Goal: Information Seeking & Learning: Check status

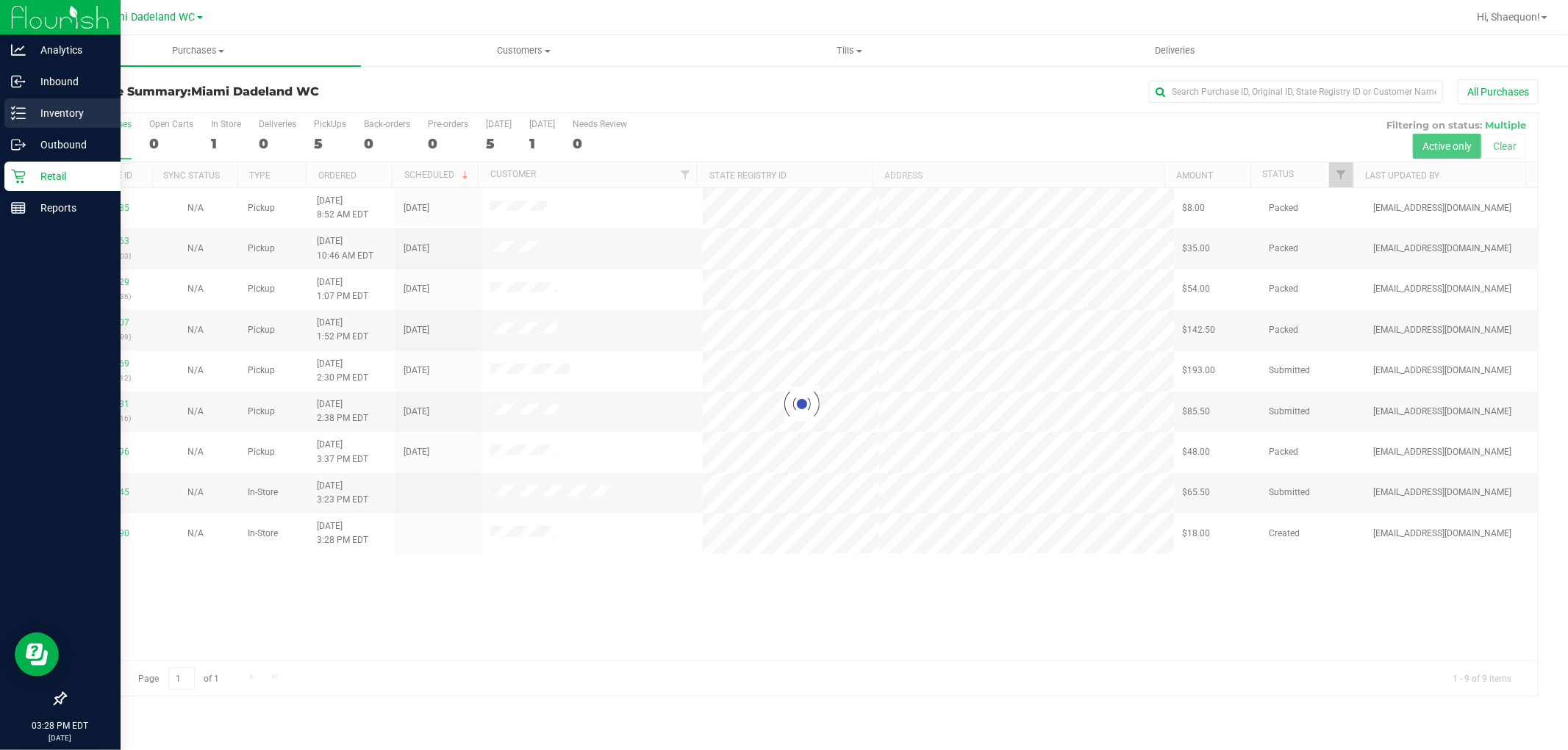
click at [53, 115] on p "Inventory" at bounding box center [70, 113] width 89 height 18
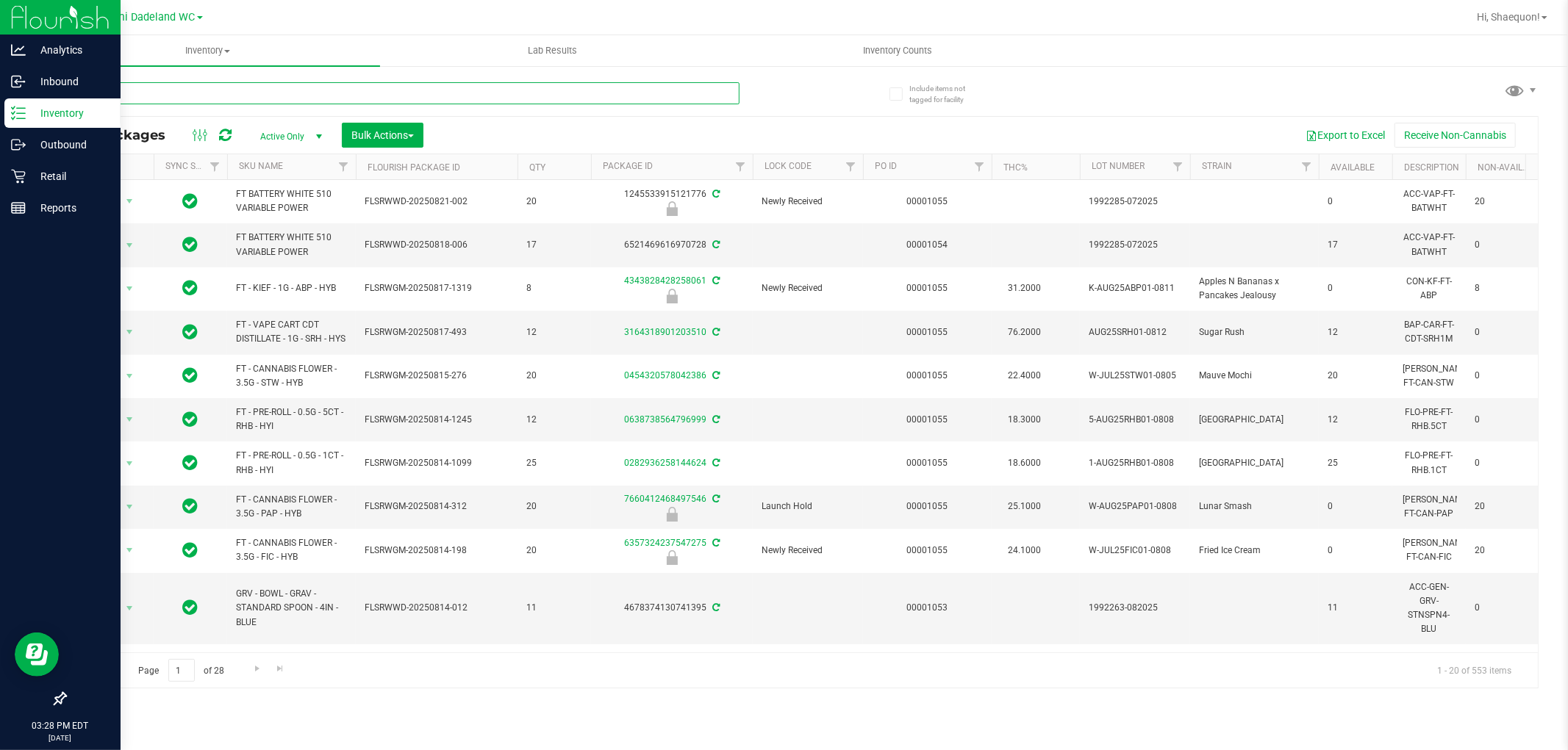
click at [240, 94] on input "text" at bounding box center [402, 94] width 674 height 22
type input "c"
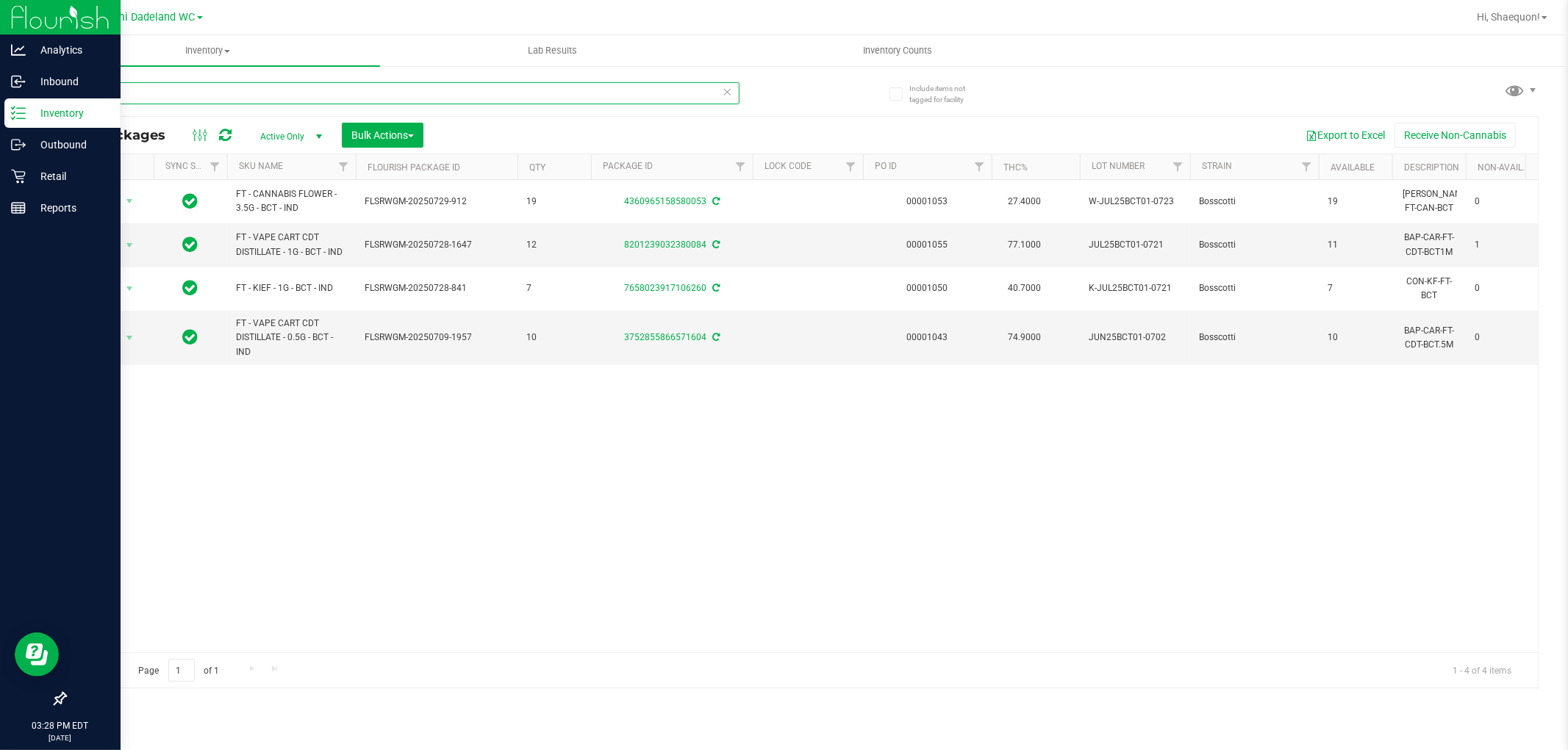
type input "bct"
click at [304, 493] on div "Action Action Adjust qty Create package Edit attributes Global inventory Locate…" at bounding box center [801, 415] width 1472 height 472
click at [22, 186] on div "Retail" at bounding box center [62, 176] width 116 height 29
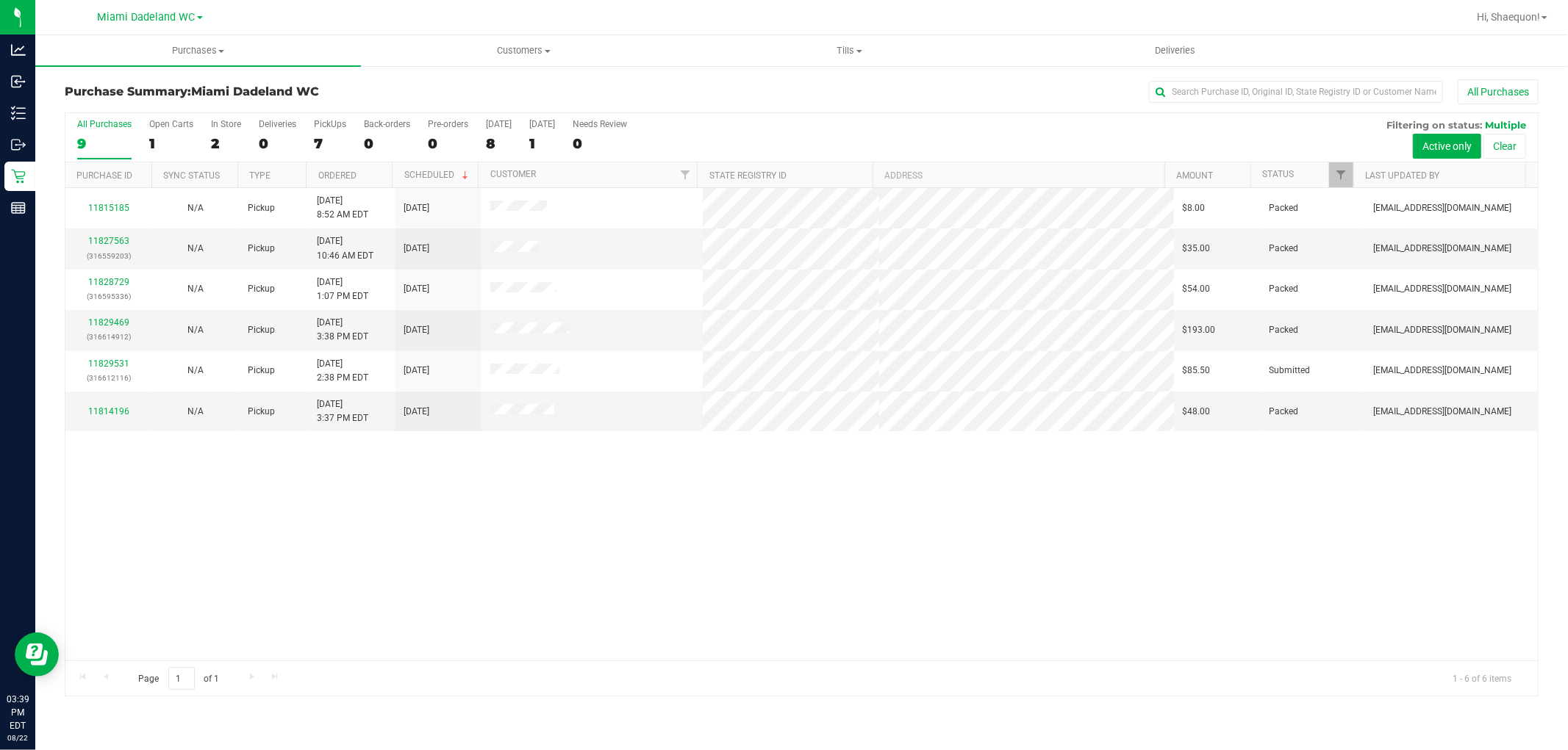
click at [436, 485] on div "11815185 N/A Pickup [DATE] 8:52 AM EDT 8/23/2025 $8.00 Packed [EMAIL_ADDRESS][D…" at bounding box center [801, 424] width 1472 height 472
click at [376, 605] on div "11815185 N/A Pickup [DATE] 8:52 AM EDT 8/23/2025 $8.00 Packed [EMAIL_ADDRESS][D…" at bounding box center [801, 424] width 1472 height 472
click at [611, 542] on div "11815185 N/A Pickup [DATE] 8:52 AM EDT 8/23/2025 $8.00 Packed [EMAIL_ADDRESS][D…" at bounding box center [801, 424] width 1472 height 472
click at [119, 409] on link "11814196" at bounding box center [109, 412] width 41 height 10
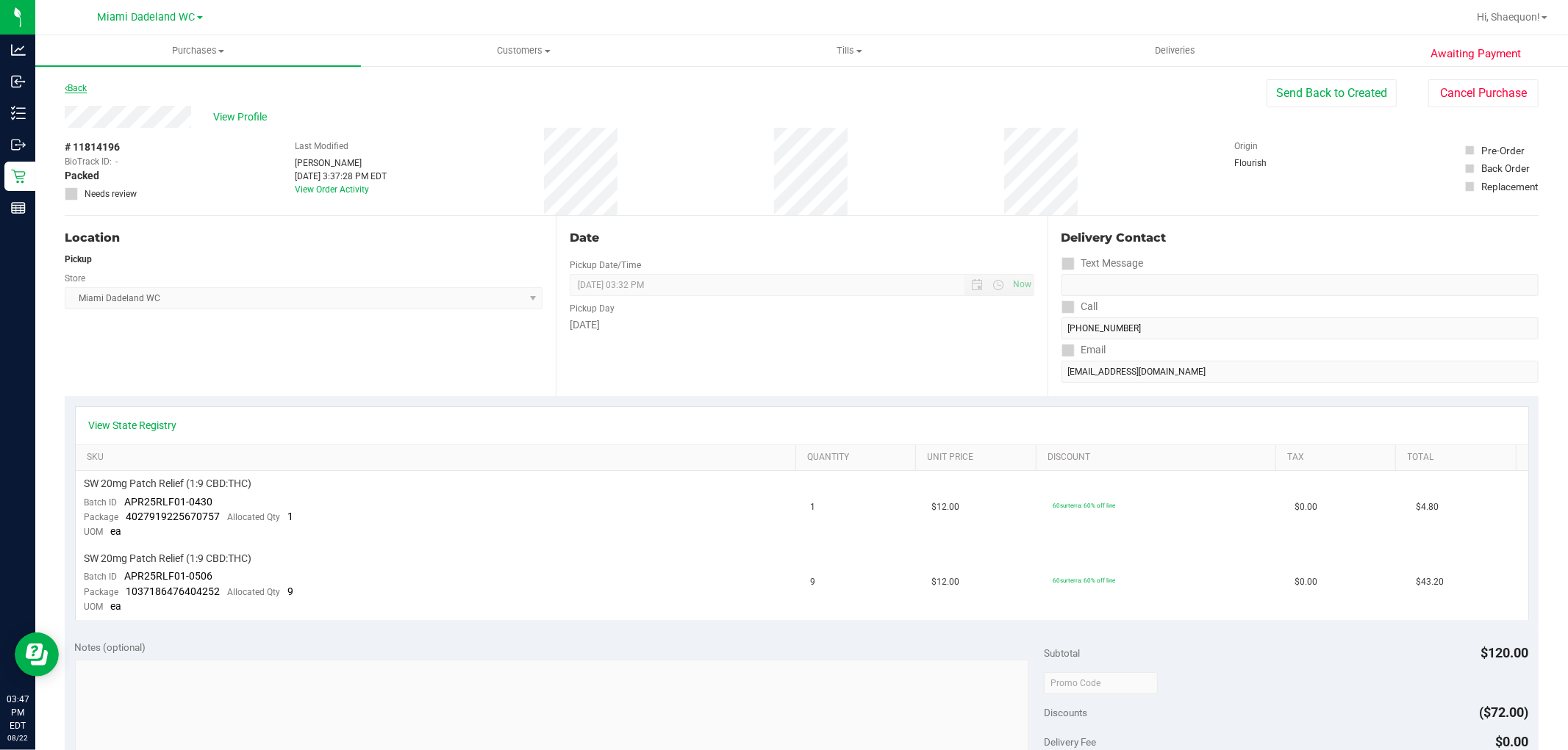
click at [71, 89] on link "Back" at bounding box center [76, 89] width 22 height 10
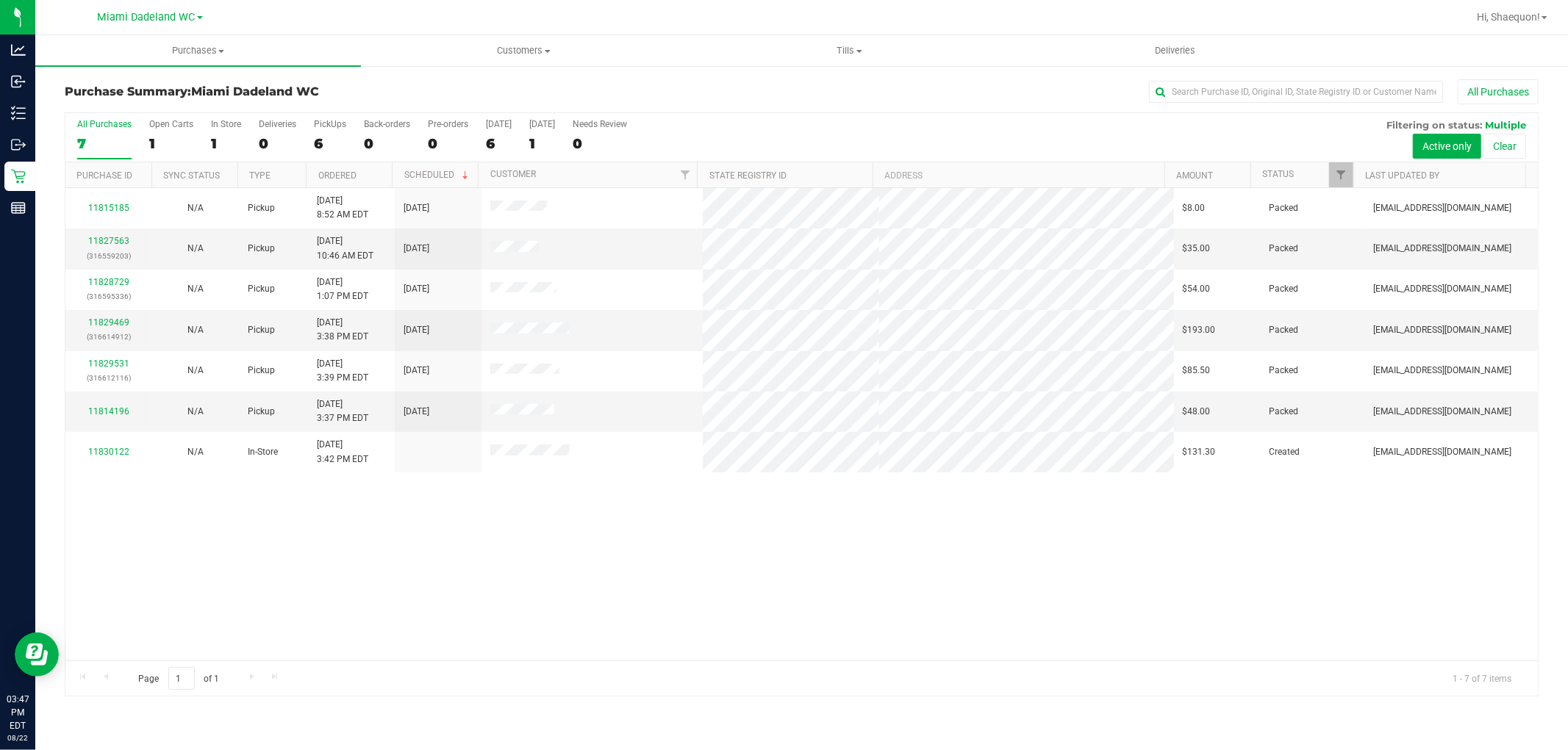
click at [310, 517] on div "11815185 N/A Pickup [DATE] 8:52 AM EDT 8/23/2025 $8.00 Packed [EMAIL_ADDRESS][D…" at bounding box center [801, 424] width 1472 height 472
click at [983, 553] on div "11815185 N/A Pickup [DATE] 8:52 AM EDT 8/23/2025 $8.00 Packed [EMAIL_ADDRESS][D…" at bounding box center [801, 424] width 1472 height 472
click at [849, 622] on div "11815185 N/A Pickup [DATE] 8:52 AM EDT 8/23/2025 $8.00 Packed [EMAIL_ADDRESS][D…" at bounding box center [801, 424] width 1472 height 472
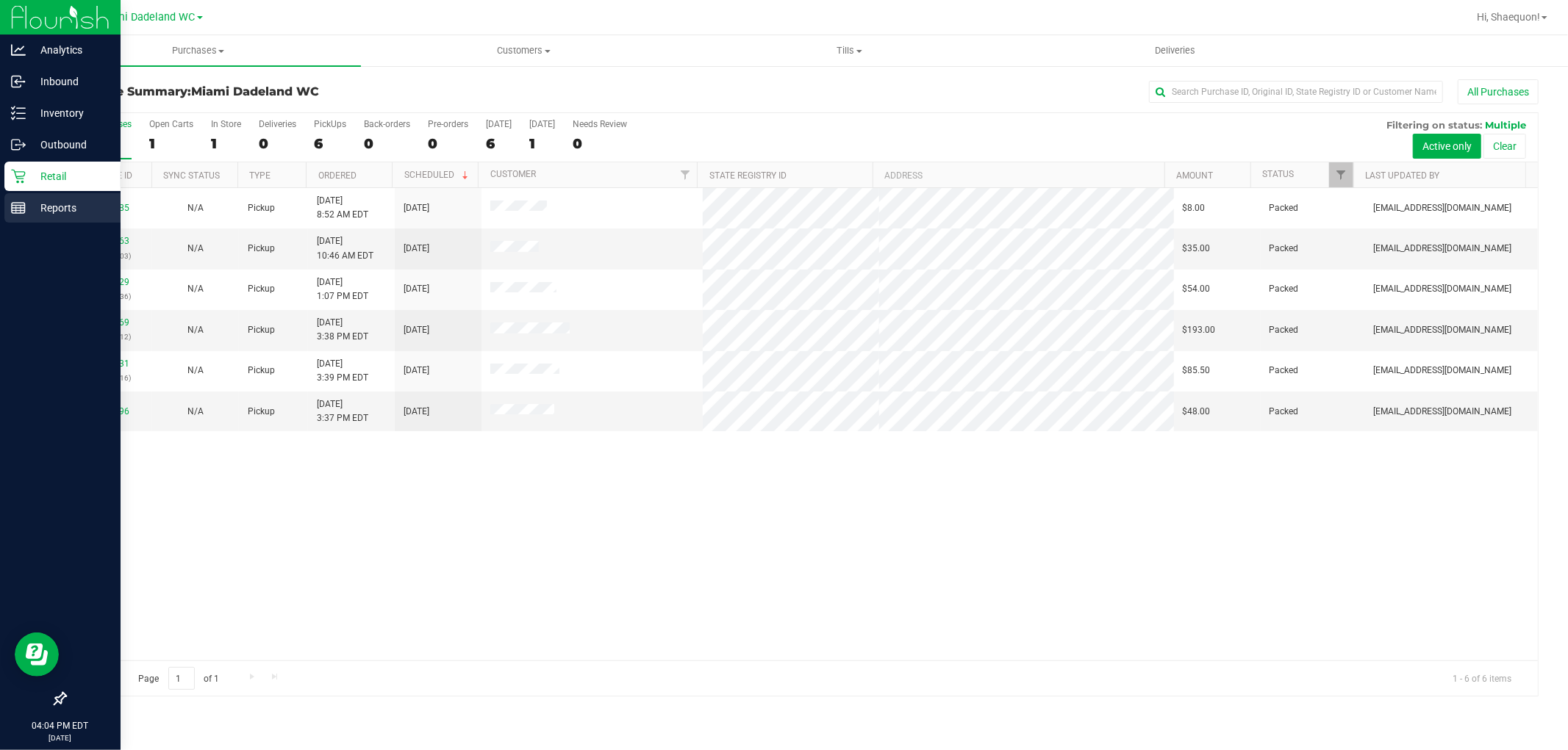
click at [55, 207] on p "Reports" at bounding box center [70, 208] width 89 height 18
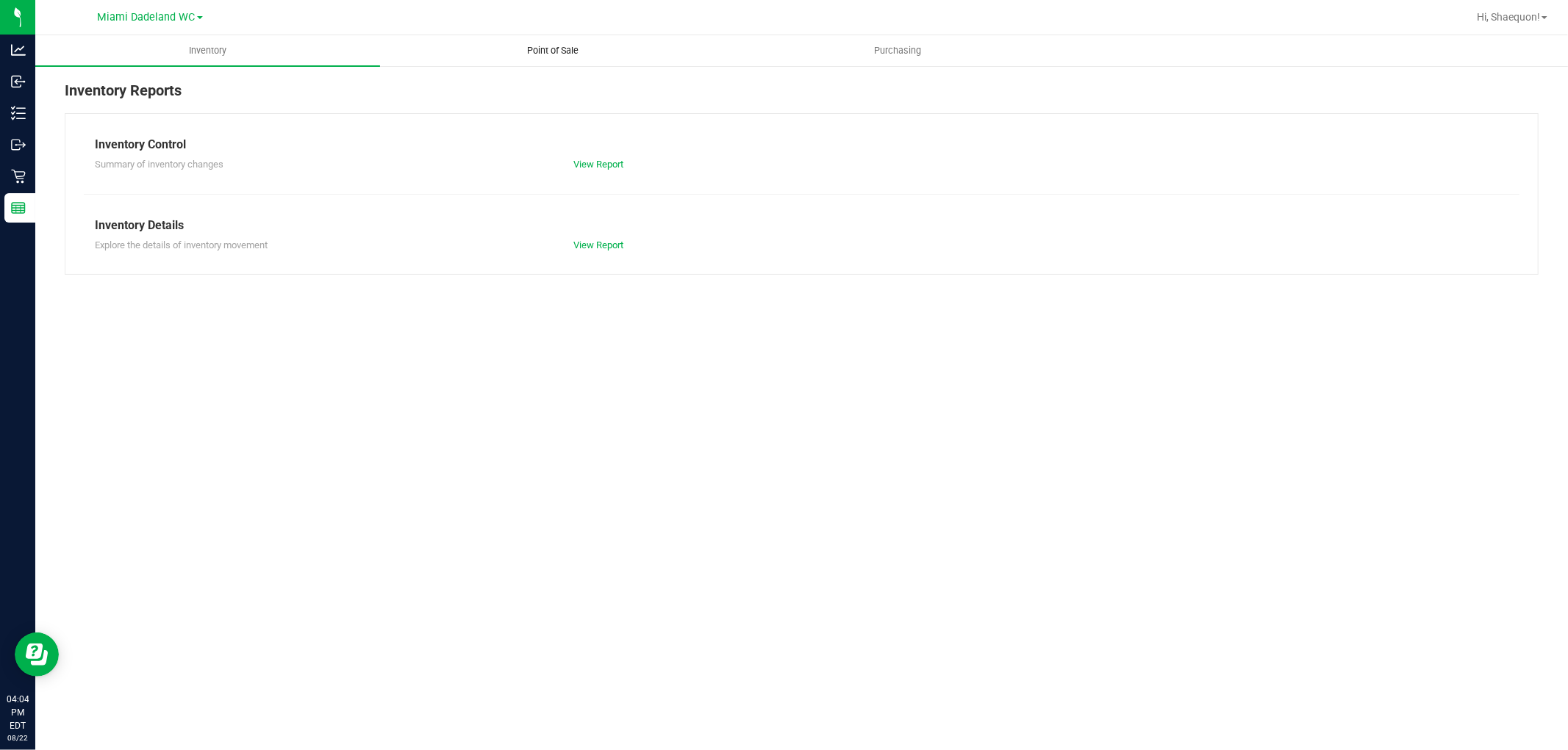
click at [532, 55] on span "Point of Sale" at bounding box center [553, 50] width 91 height 13
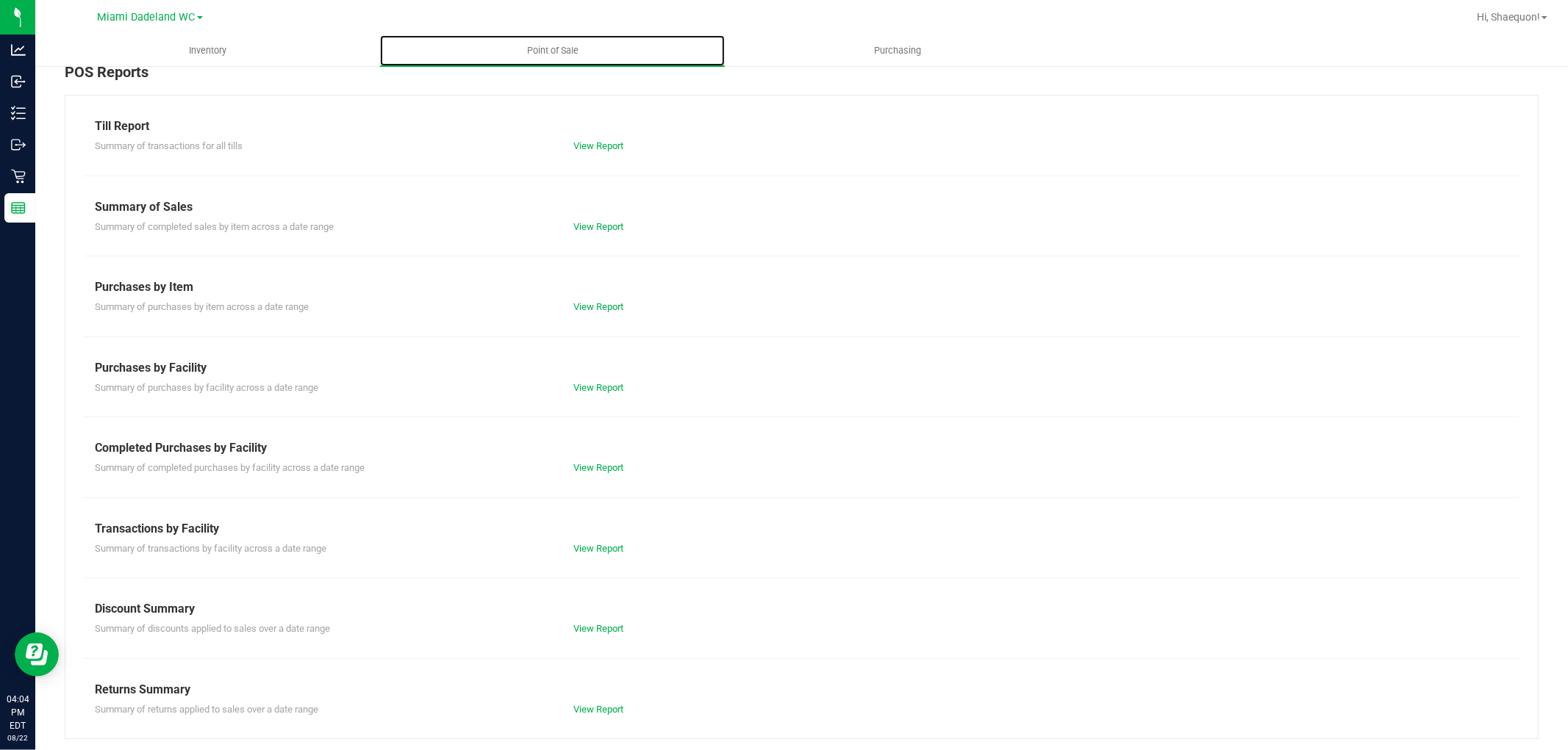
scroll to position [22, 0]
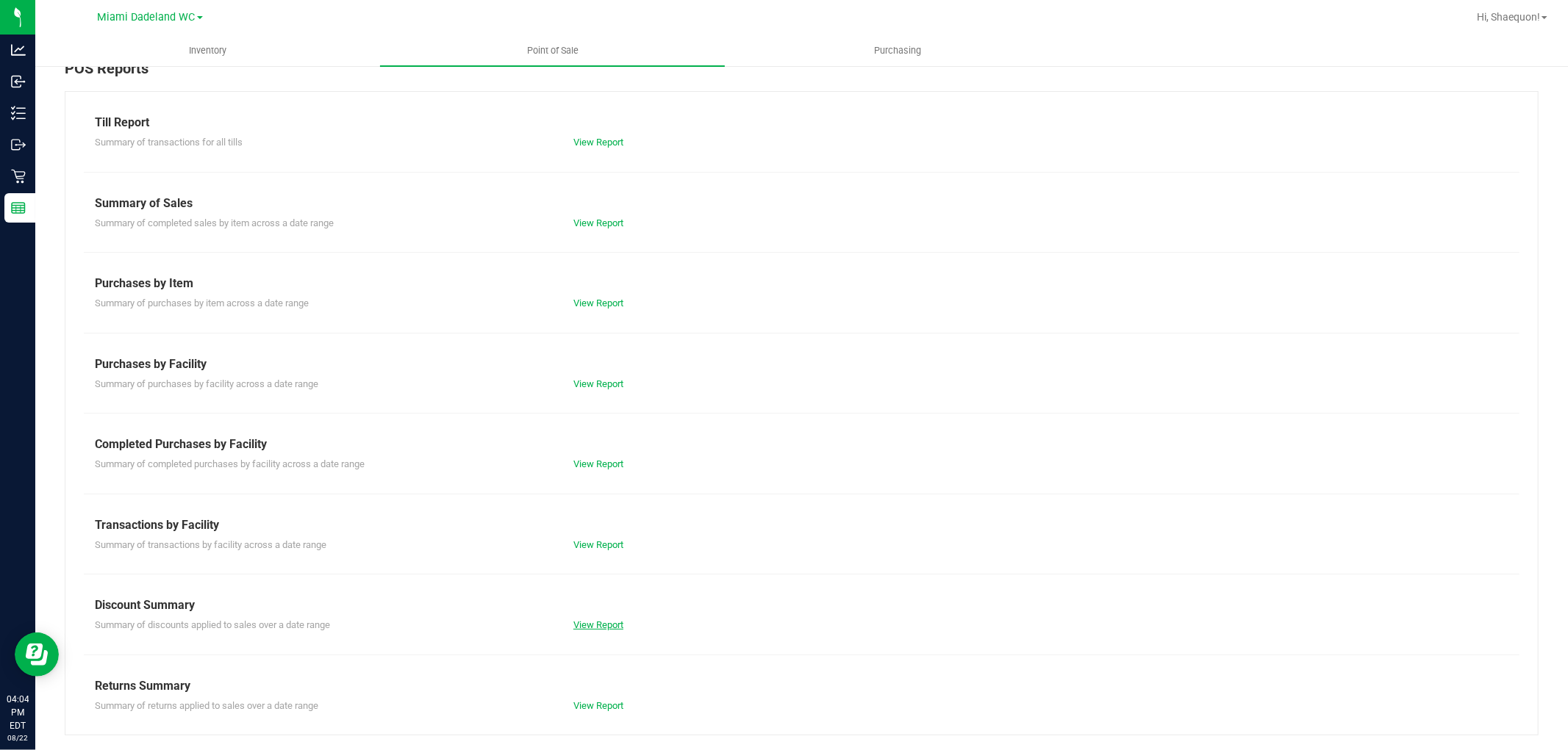
click at [608, 629] on link "View Report" at bounding box center [598, 624] width 50 height 11
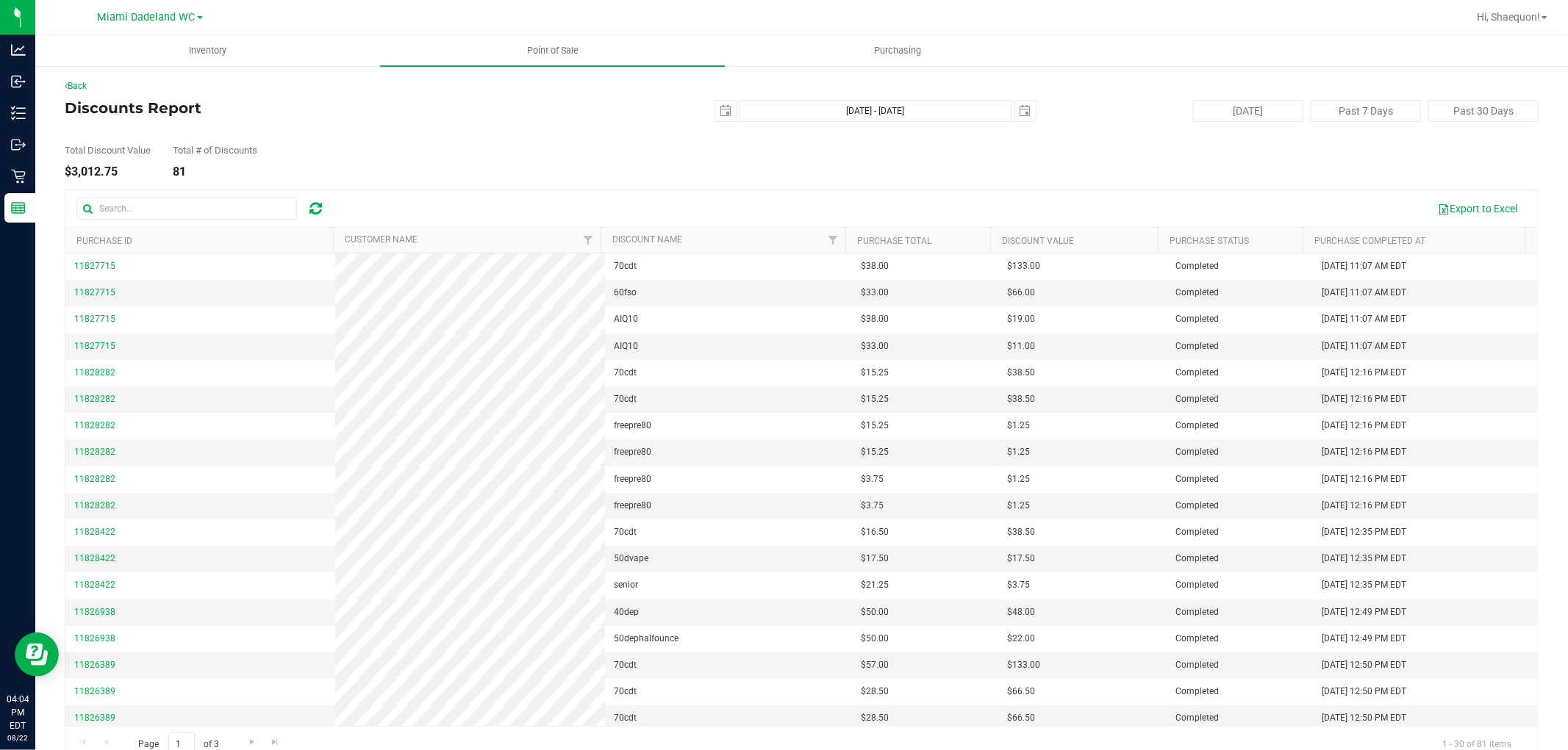
click at [91, 81] on div "Back" at bounding box center [801, 85] width 1473 height 13
click at [84, 83] on link "Back" at bounding box center [76, 86] width 22 height 10
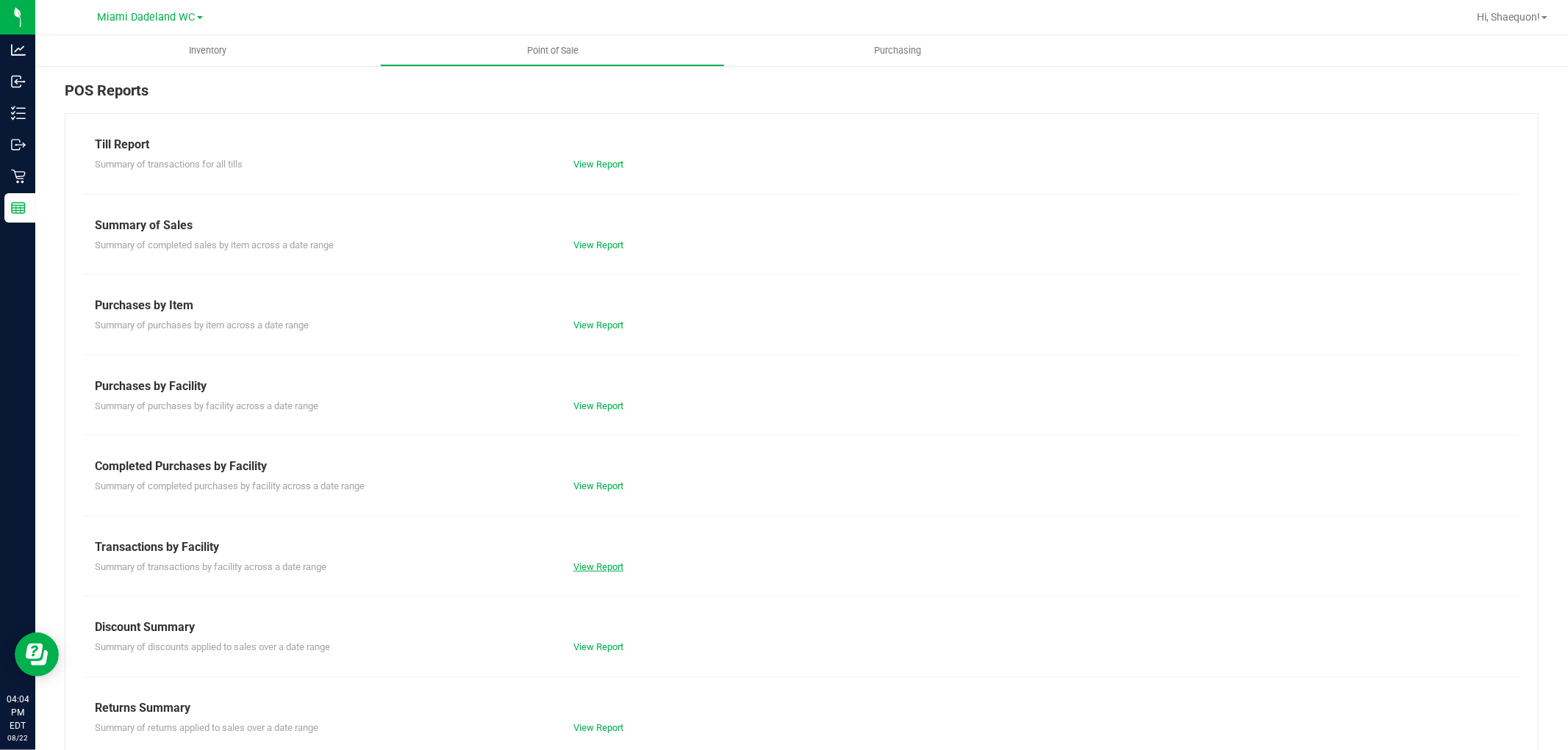
click at [593, 564] on link "View Report" at bounding box center [598, 567] width 50 height 11
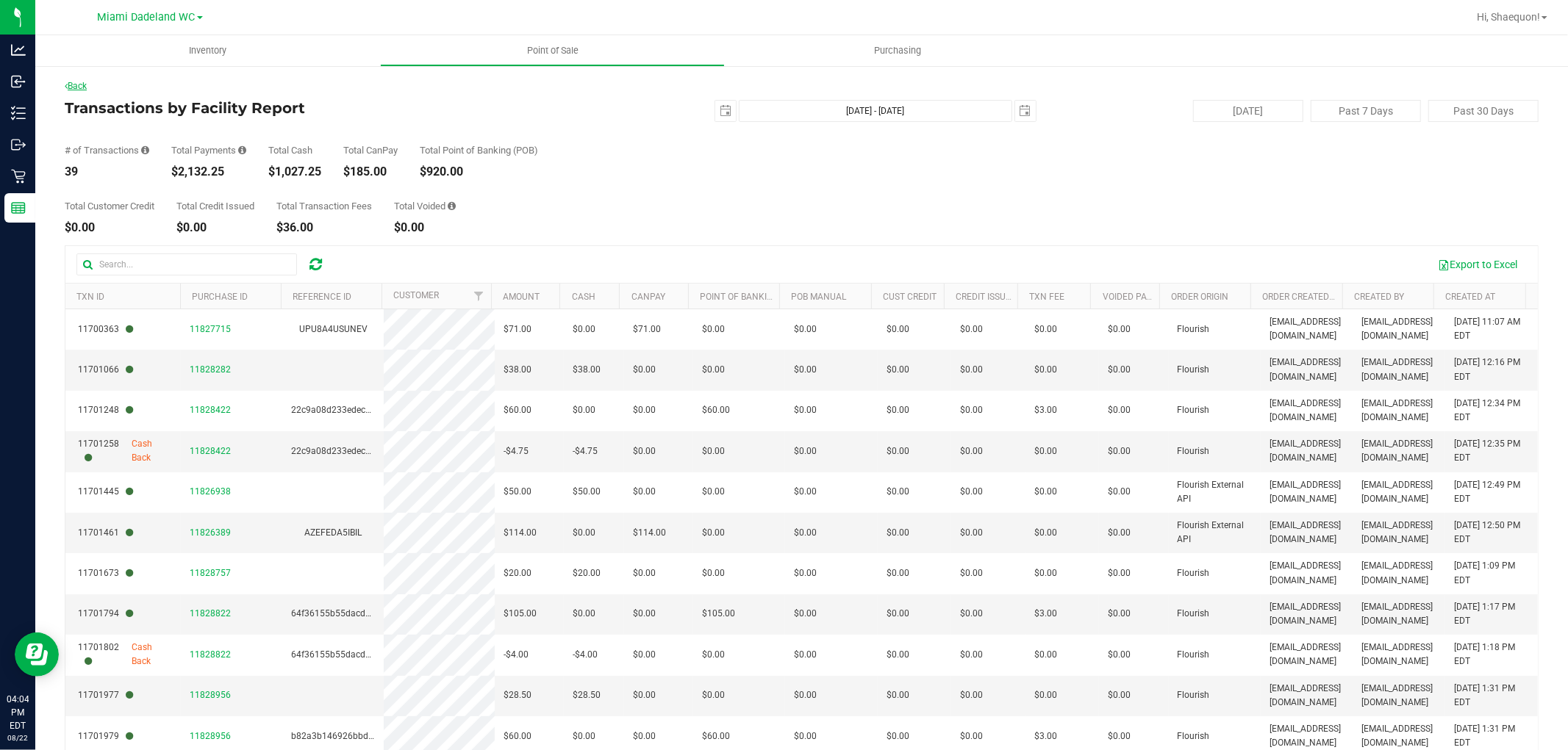
click at [73, 81] on link "Back" at bounding box center [76, 86] width 22 height 10
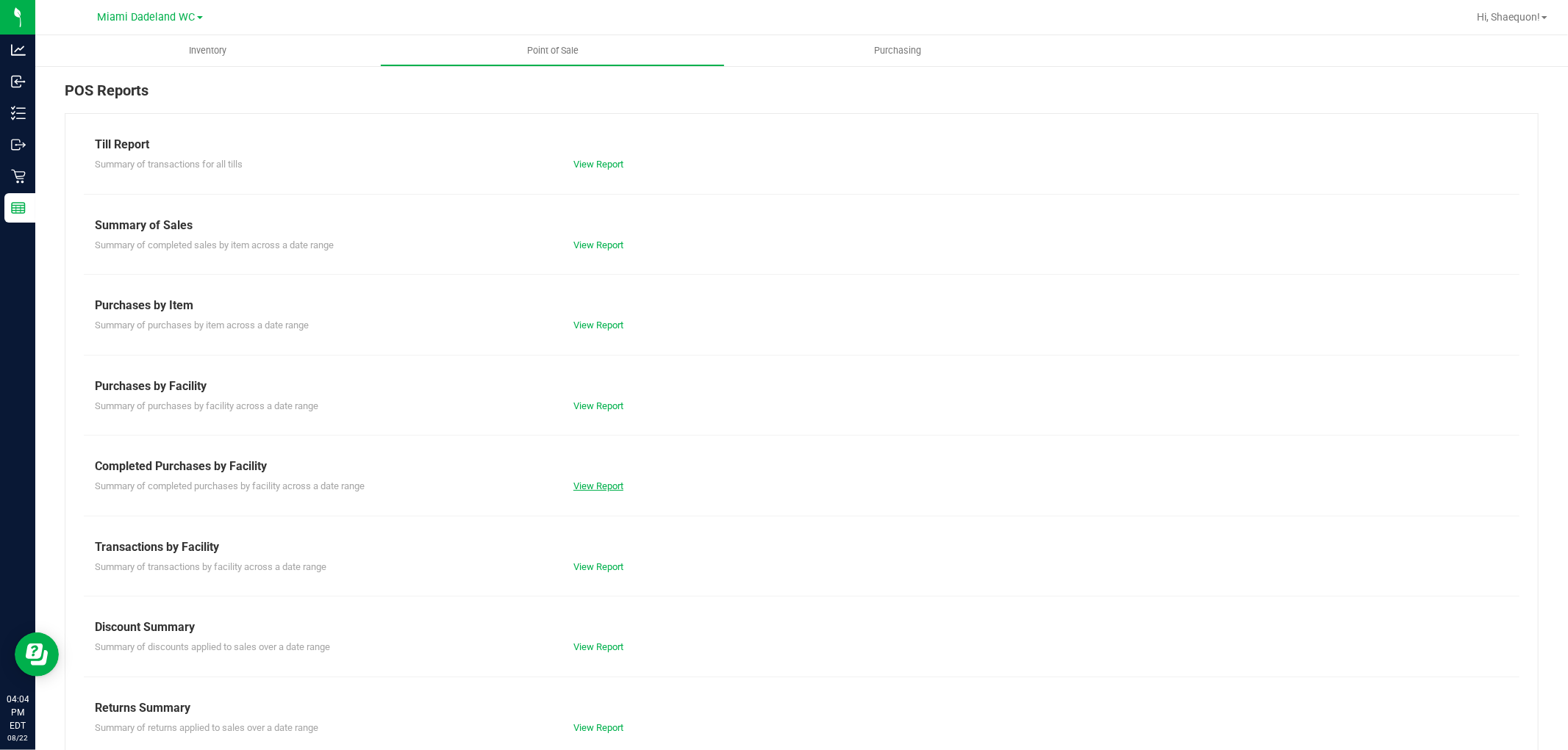
click at [606, 486] on link "View Report" at bounding box center [598, 486] width 50 height 11
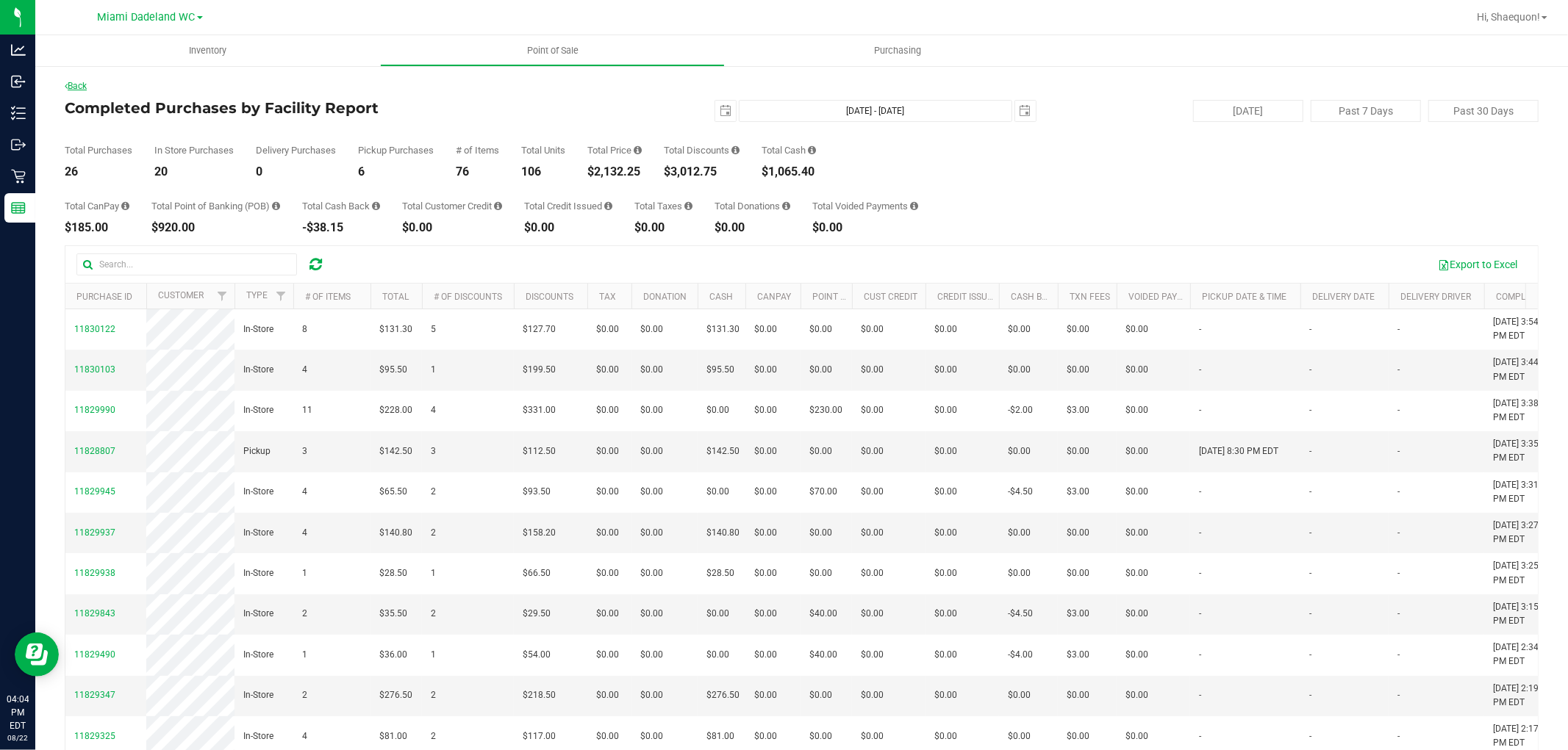
click at [78, 83] on link "Back" at bounding box center [76, 86] width 22 height 10
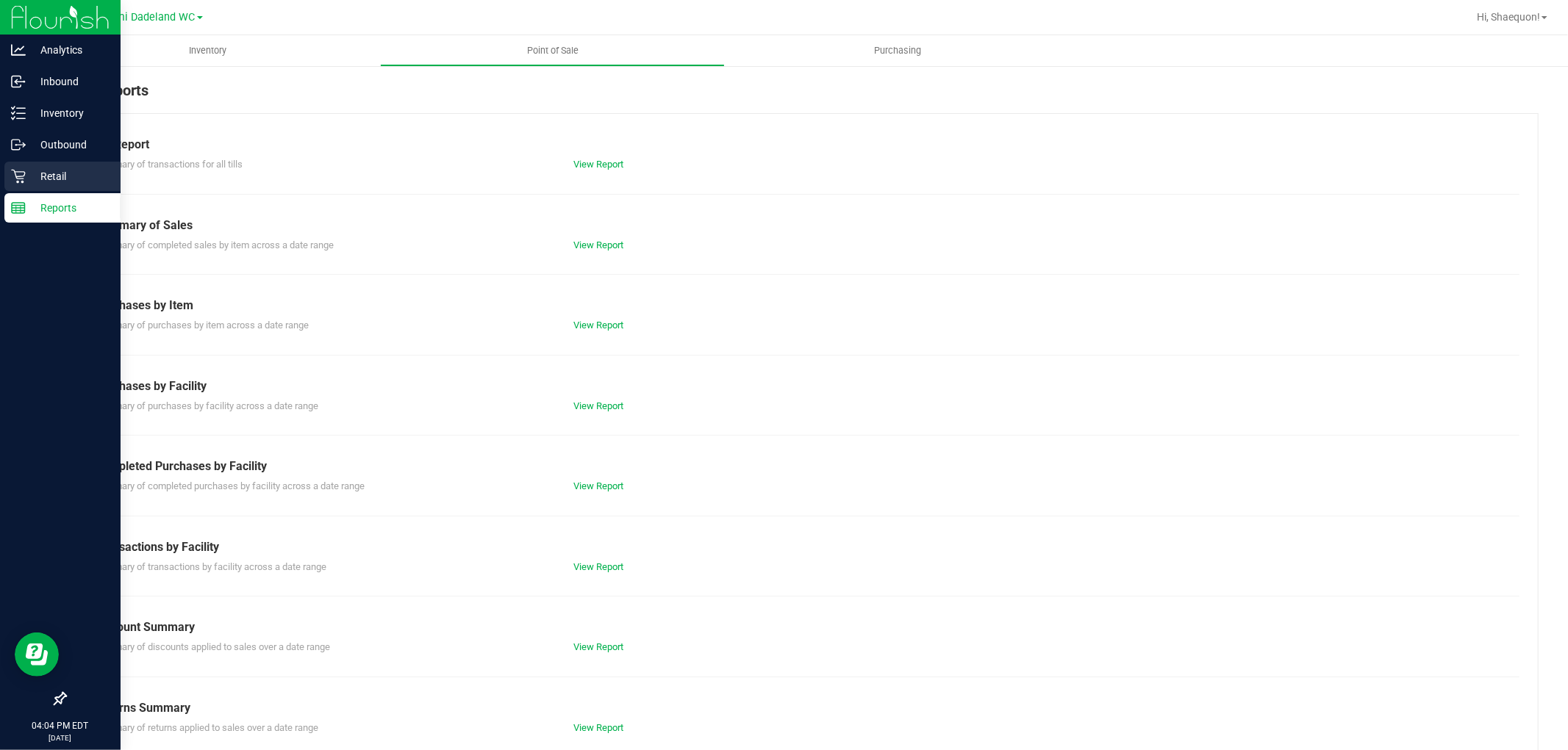
click at [38, 179] on p "Retail" at bounding box center [70, 176] width 89 height 18
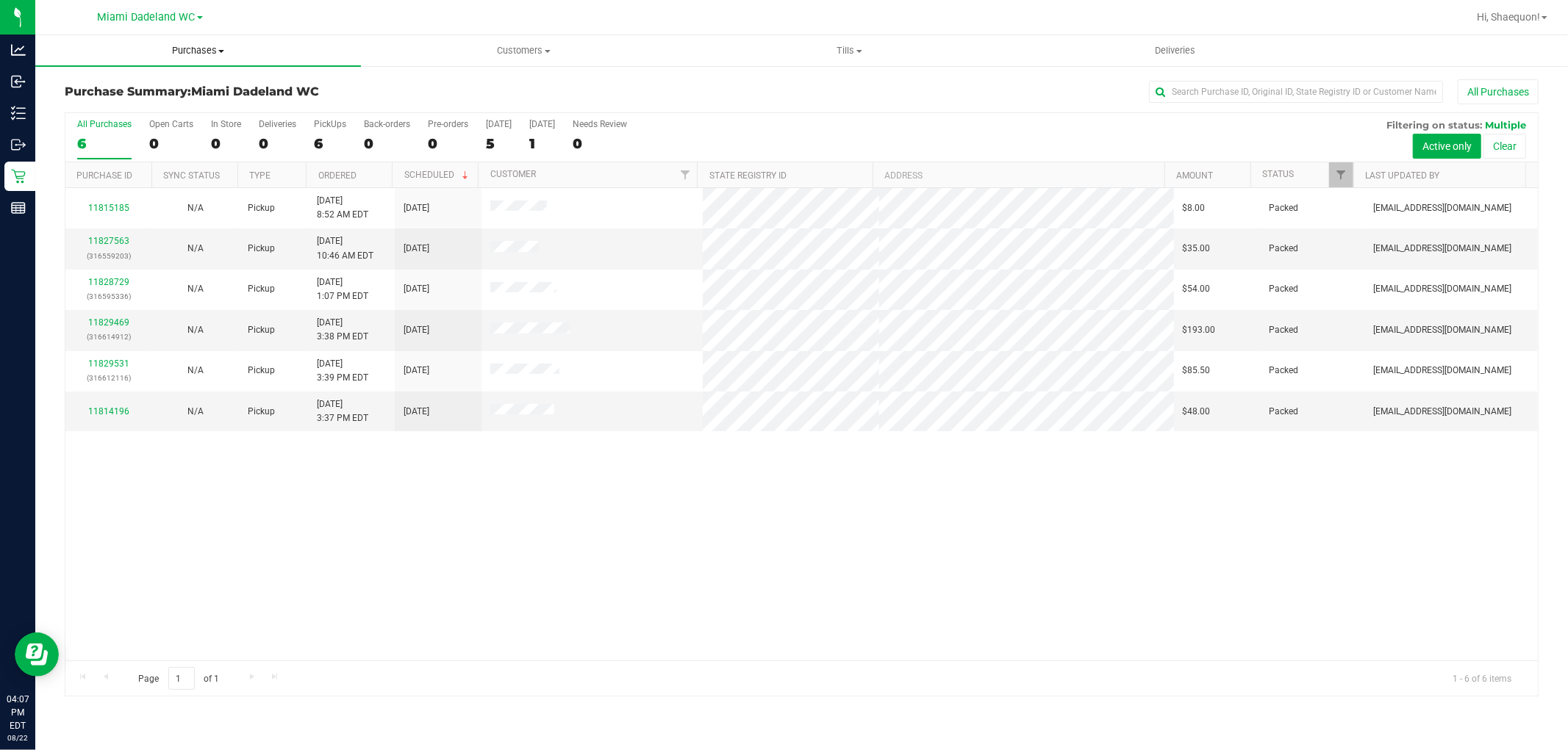
click at [215, 48] on span "Purchases" at bounding box center [198, 50] width 326 height 13
click at [164, 123] on li "All purchases" at bounding box center [198, 124] width 326 height 18
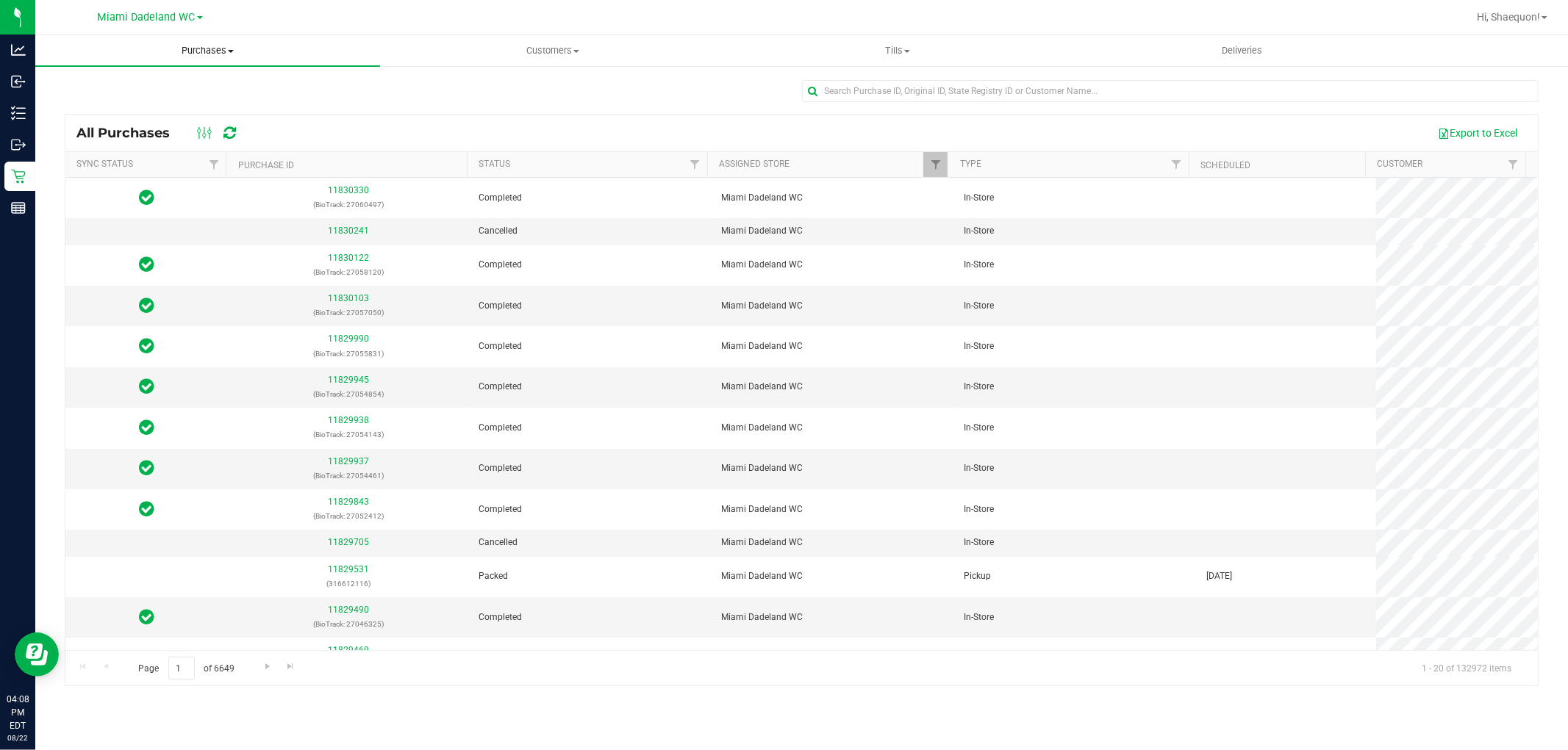
click at [230, 52] on span at bounding box center [231, 51] width 6 height 3
click at [354, 230] on link "11830241" at bounding box center [348, 231] width 41 height 10
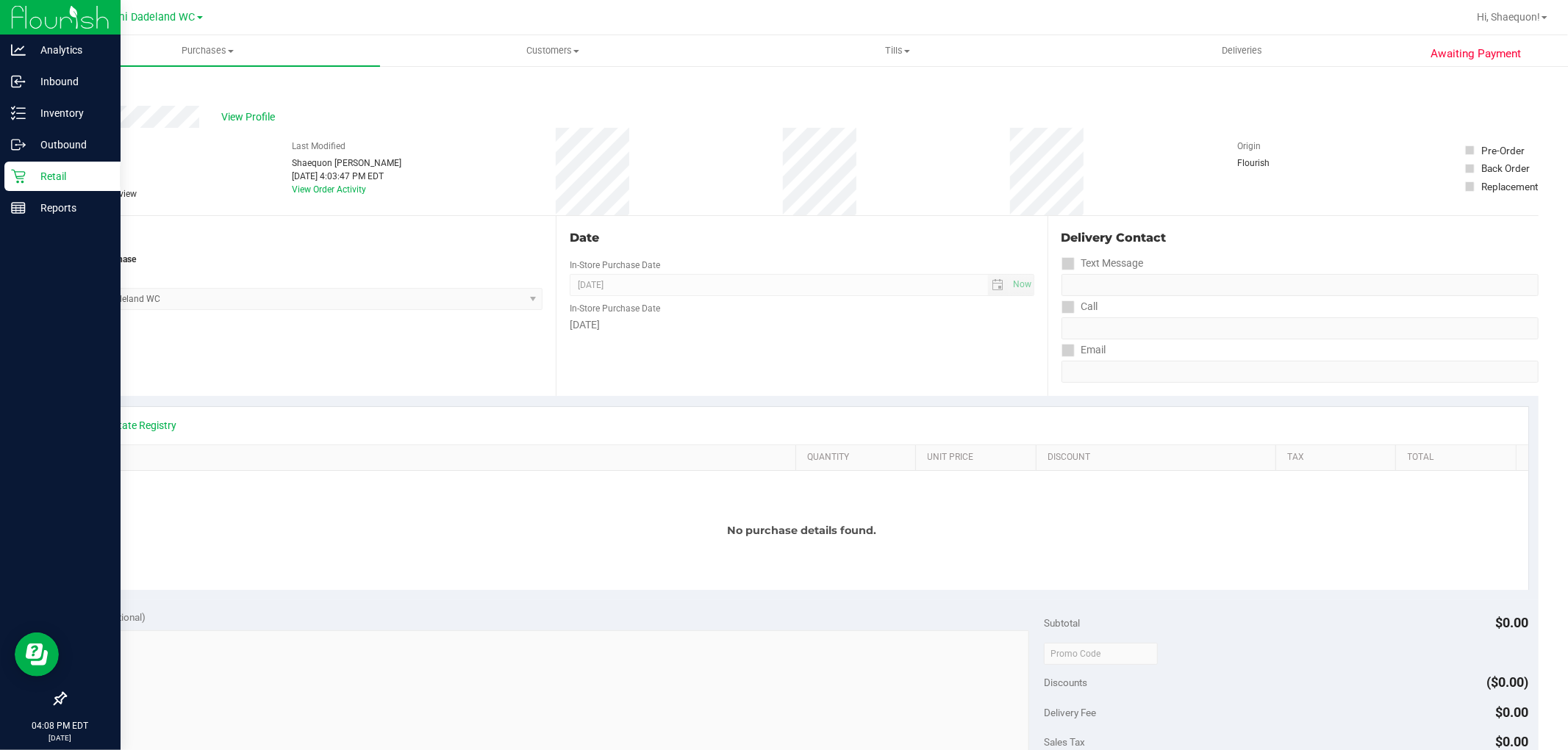
click at [42, 172] on p "Retail" at bounding box center [70, 176] width 89 height 18
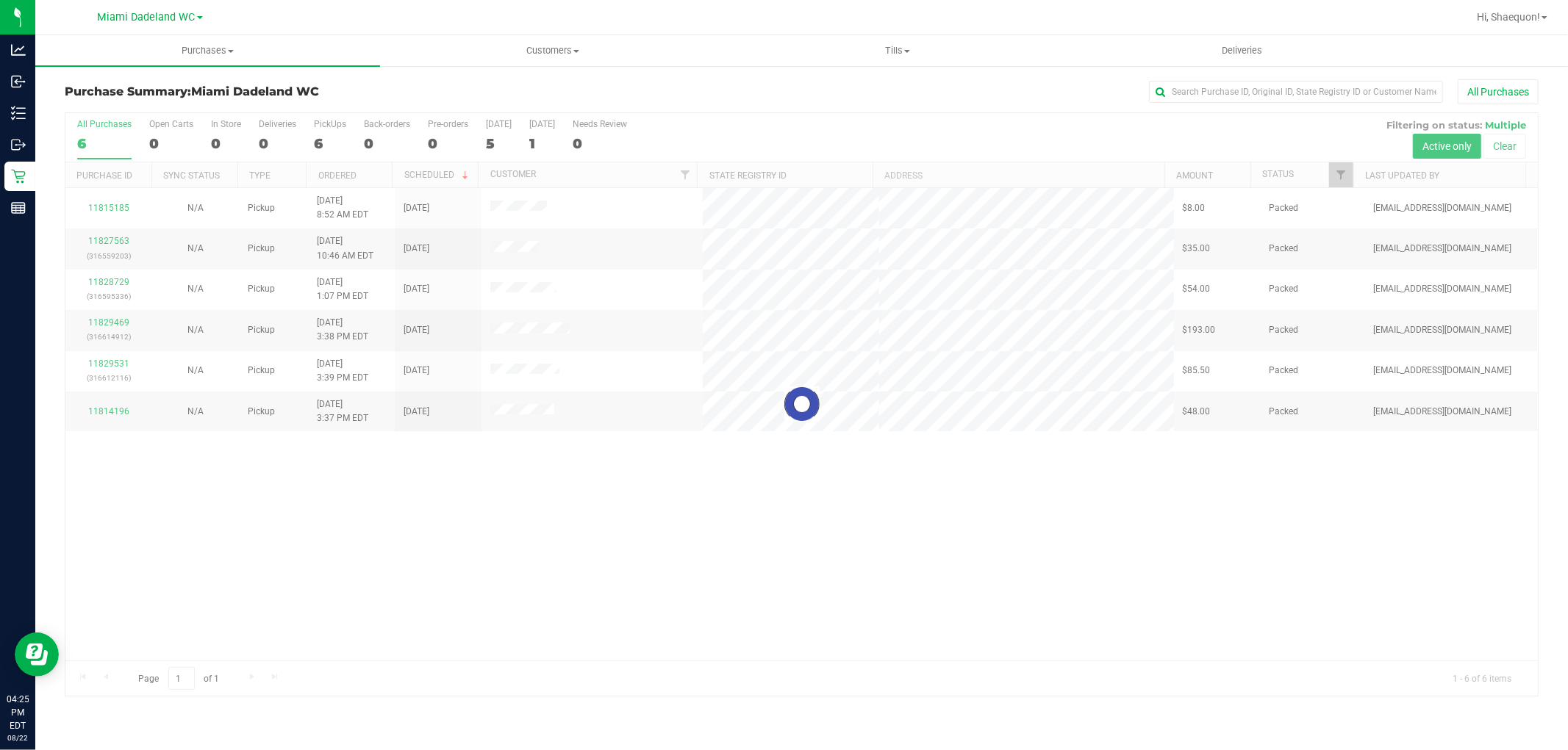
click at [604, 513] on div at bounding box center [801, 405] width 1472 height 583
drag, startPoint x: 540, startPoint y: 573, endPoint x: 526, endPoint y: 560, distance: 19.1
click at [539, 573] on div "11815185 N/A Pickup [DATE] 8:52 AM EDT 8/23/2025 $8.00 Packed [EMAIL_ADDRESS][D…" at bounding box center [801, 424] width 1472 height 472
click at [1538, 15] on span "Hi, Shaequon!" at bounding box center [1508, 17] width 63 height 12
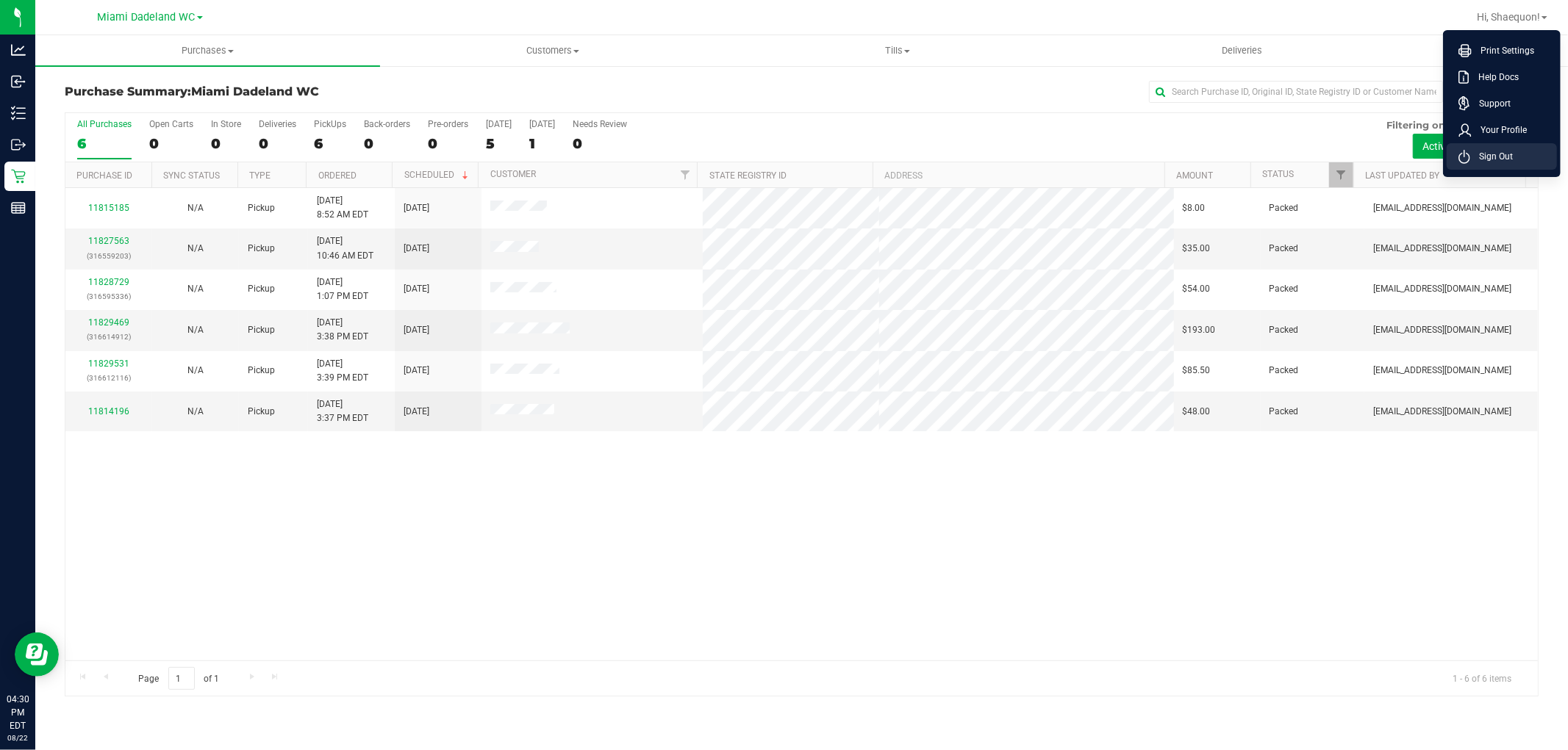
click at [1510, 155] on span "Sign Out" at bounding box center [1491, 156] width 43 height 15
